Goal: Task Accomplishment & Management: Manage account settings

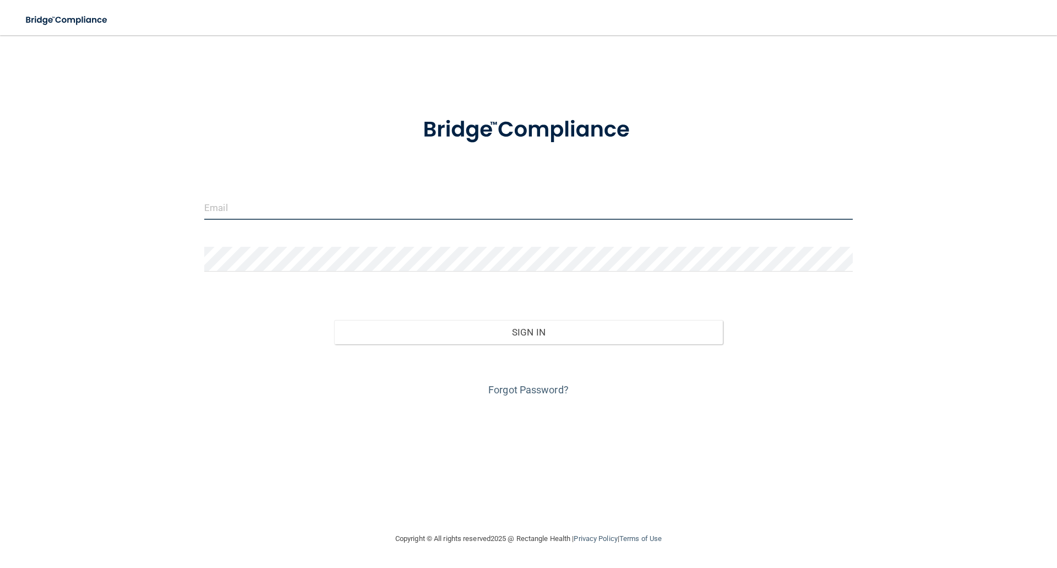
click at [396, 202] on input "email" at bounding box center [528, 207] width 649 height 25
type input "[EMAIL_ADDRESS][DOMAIN_NAME]"
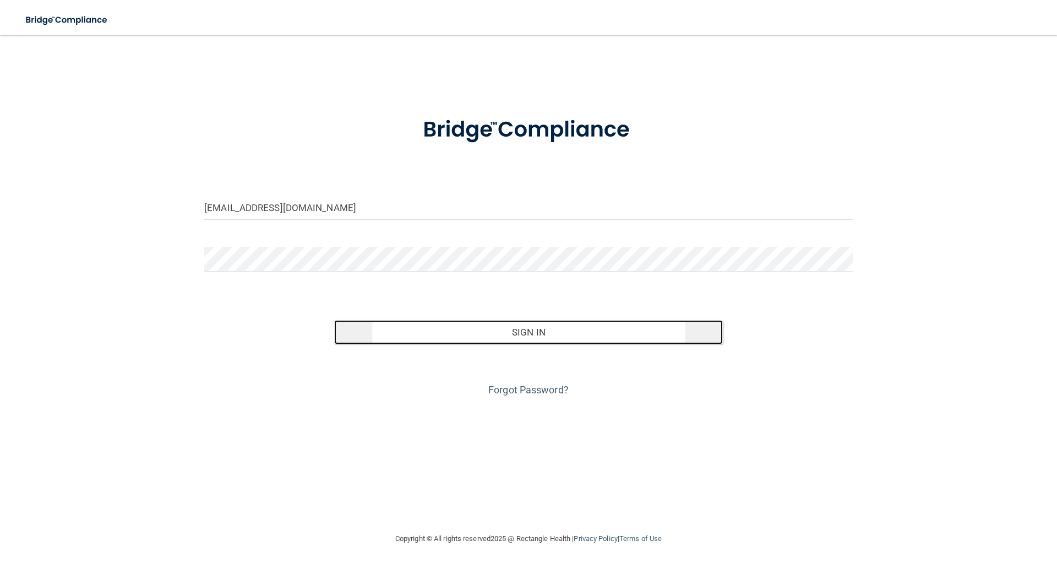
click at [521, 329] on button "Sign In" at bounding box center [528, 332] width 389 height 24
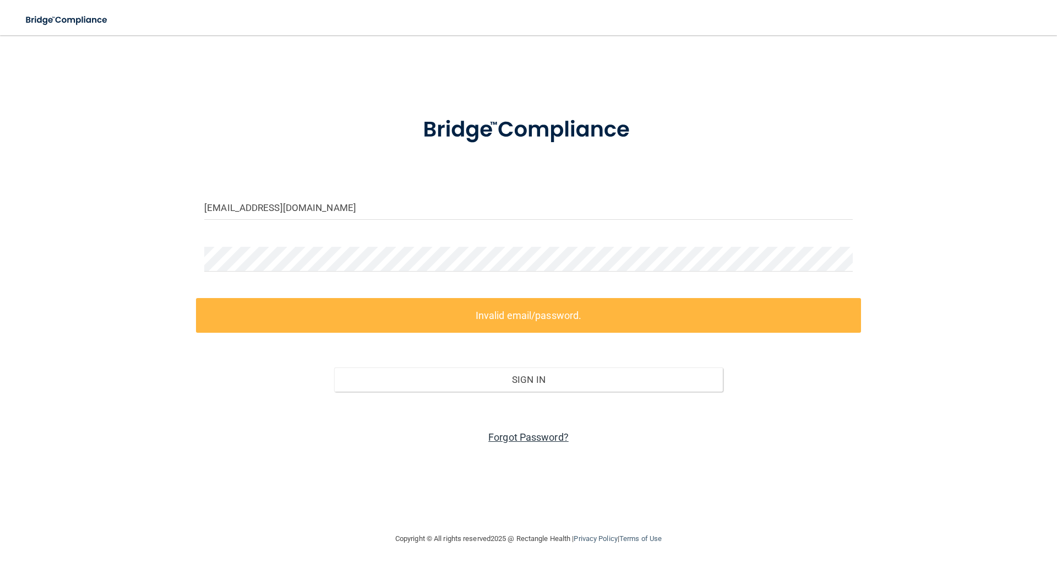
click at [524, 439] on link "Forgot Password?" at bounding box center [528, 437] width 80 height 12
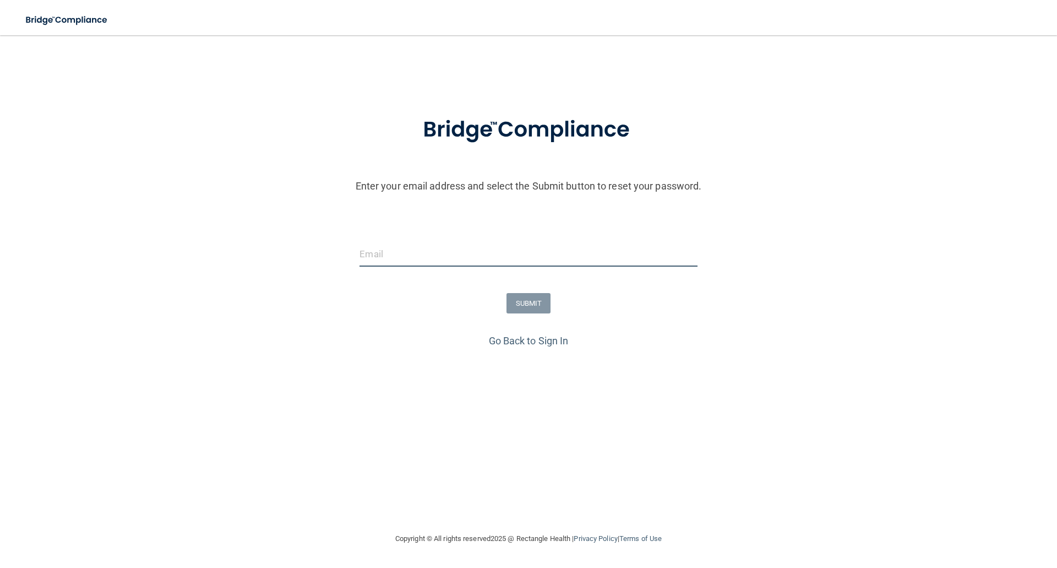
click at [433, 249] on input "email" at bounding box center [527, 254] width 337 height 25
type input "[EMAIL_ADDRESS][DOMAIN_NAME]"
click at [524, 302] on button "SUBMIT" at bounding box center [528, 303] width 45 height 20
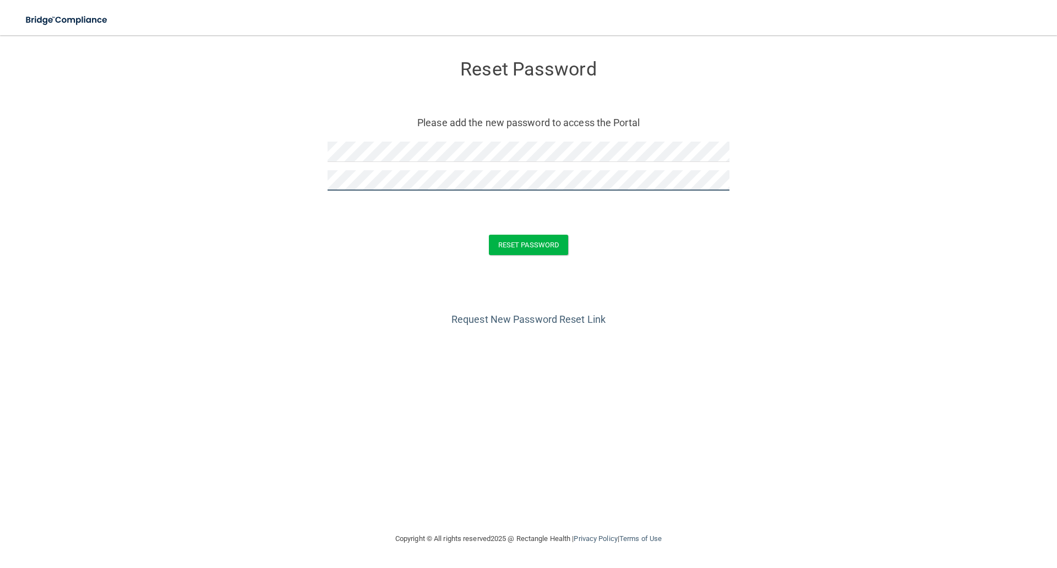
click at [489, 235] on button "Reset Password" at bounding box center [528, 245] width 79 height 20
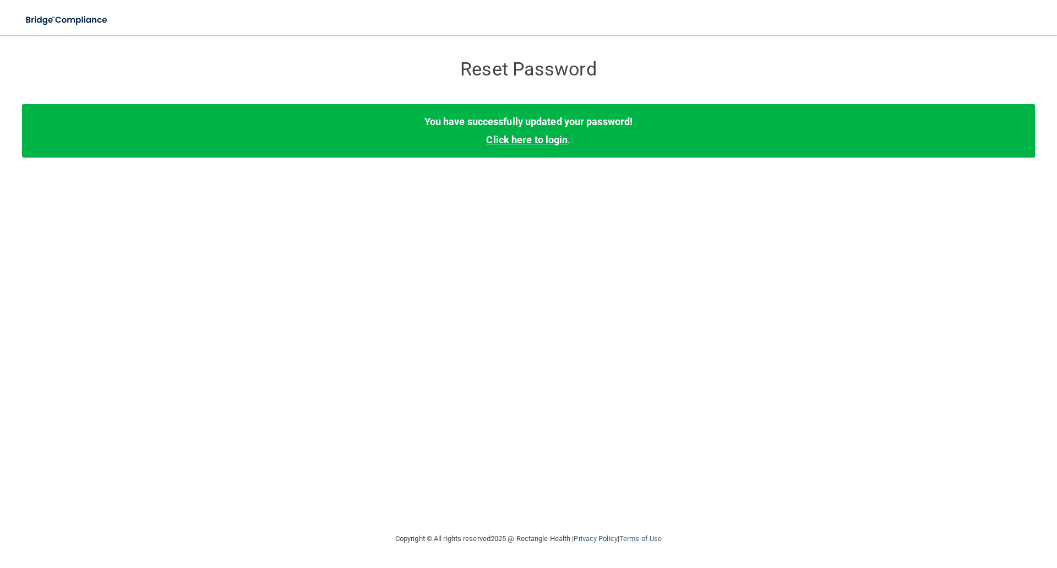
click at [558, 140] on link "Click here to login" at bounding box center [526, 140] width 81 height 12
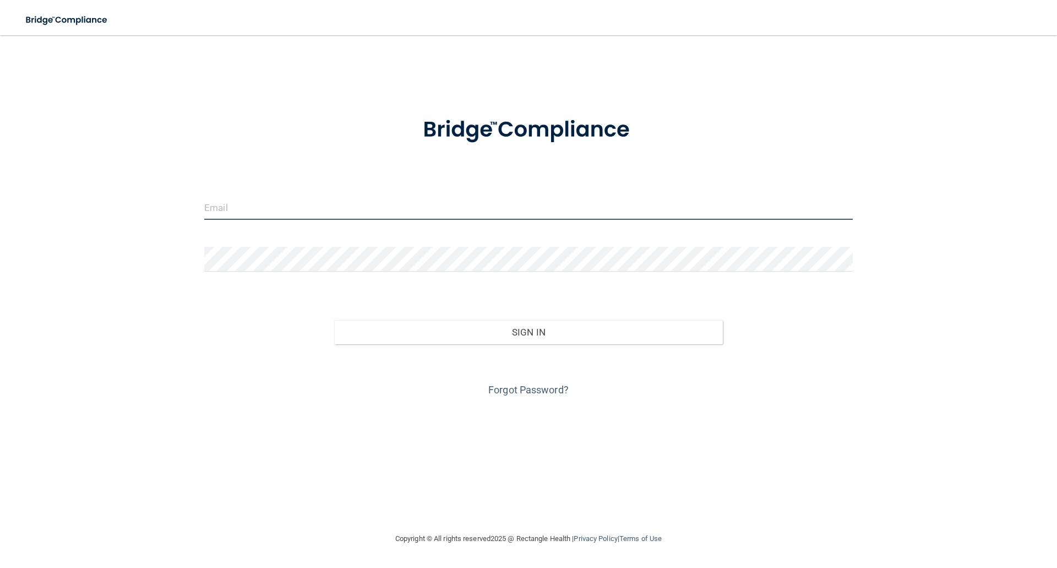
click at [247, 203] on input "email" at bounding box center [528, 207] width 649 height 25
type input "[EMAIL_ADDRESS][DOMAIN_NAME]"
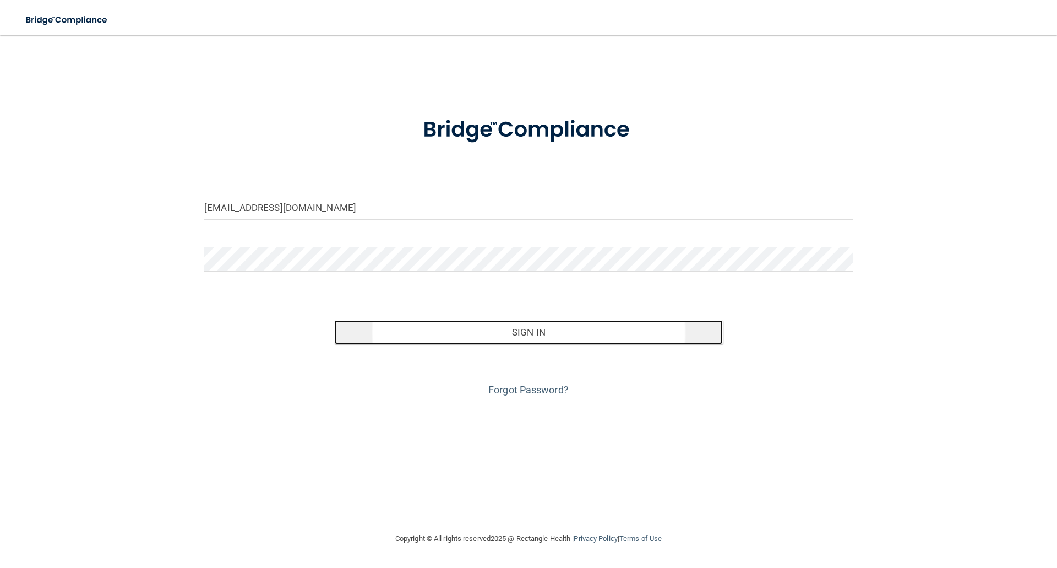
click at [548, 332] on button "Sign In" at bounding box center [528, 332] width 389 height 24
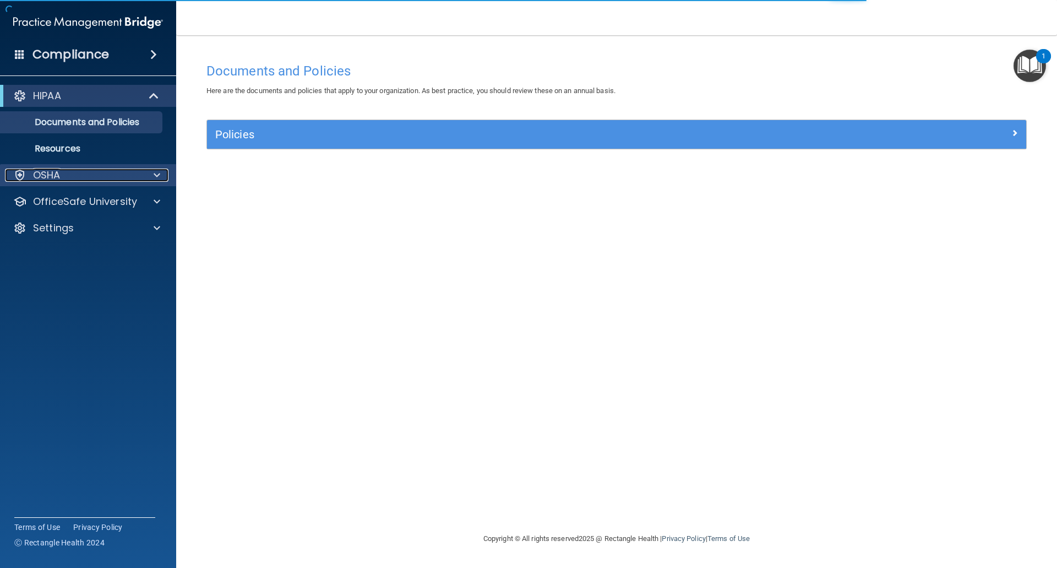
click at [157, 177] on span at bounding box center [157, 174] width 7 height 13
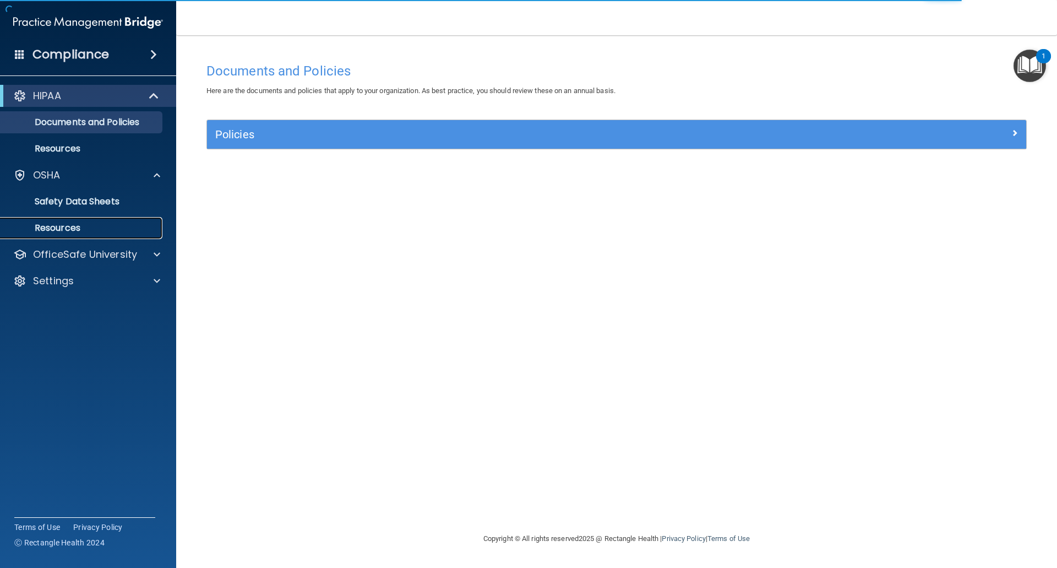
click at [77, 231] on p "Resources" at bounding box center [82, 227] width 150 height 11
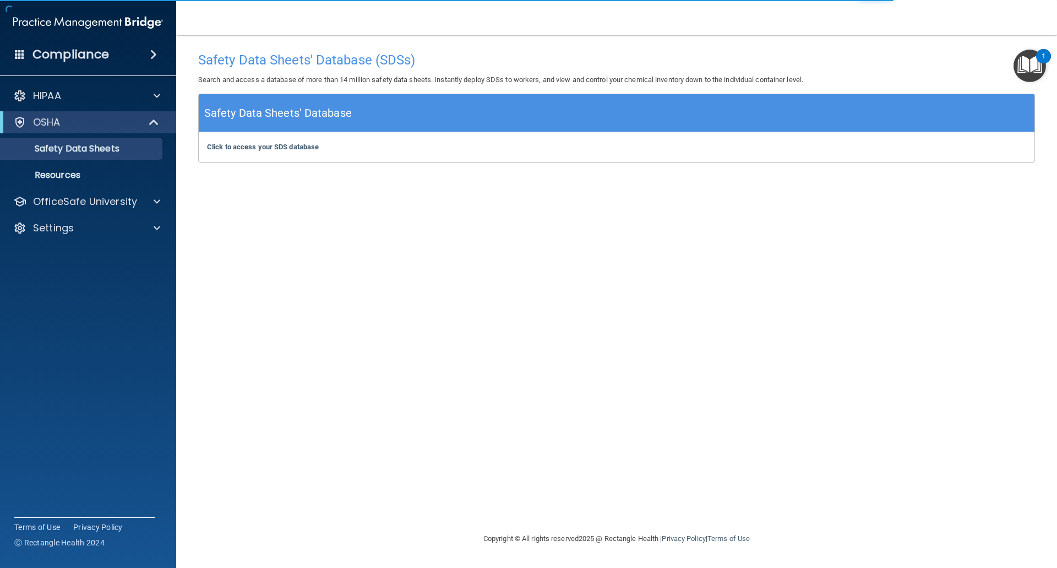
click at [150, 52] on span at bounding box center [153, 54] width 7 height 13
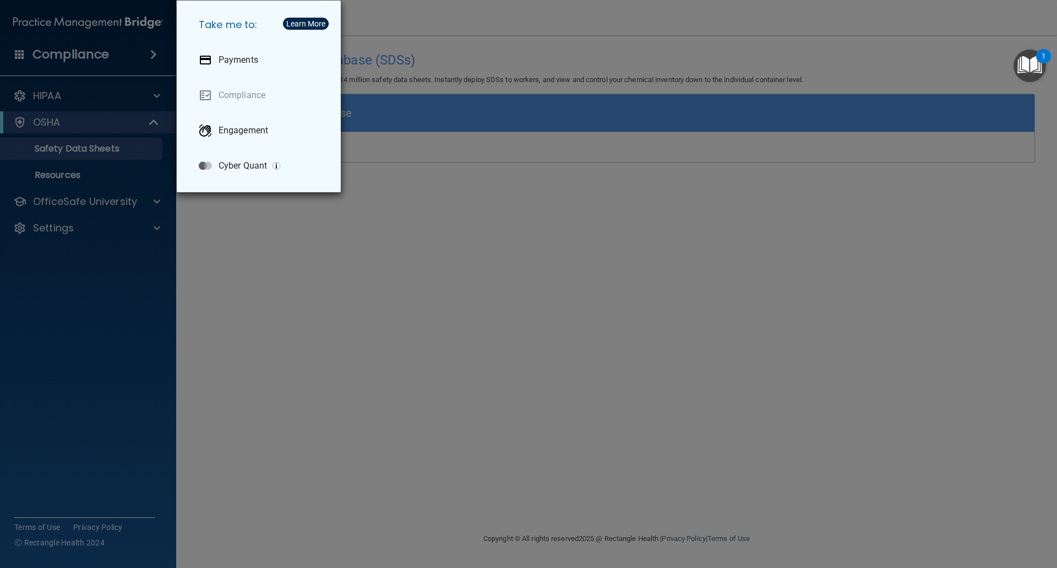
click at [152, 199] on div "Take me to: Payments Compliance Engagement Cyber Quant" at bounding box center [528, 284] width 1057 height 568
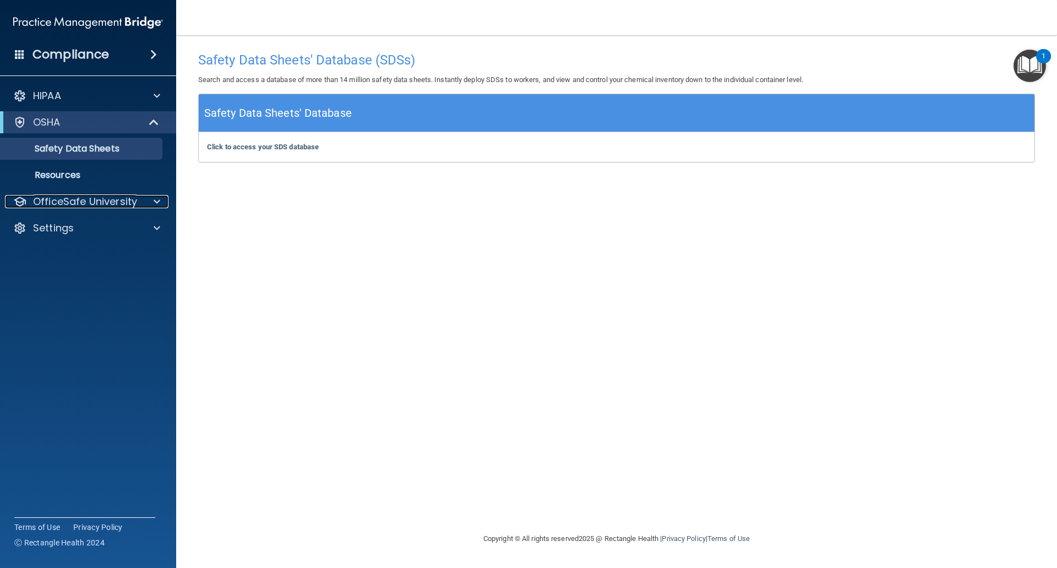
click at [161, 199] on div at bounding box center [155, 201] width 28 height 13
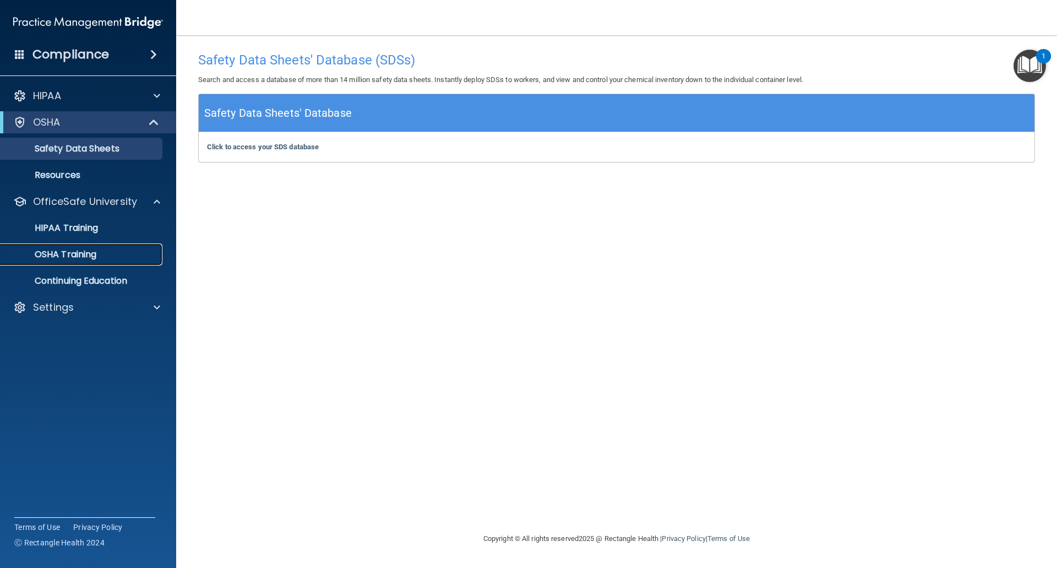
click at [101, 254] on div "OSHA Training" at bounding box center [82, 254] width 150 height 11
